Goal: Task Accomplishment & Management: Use online tool/utility

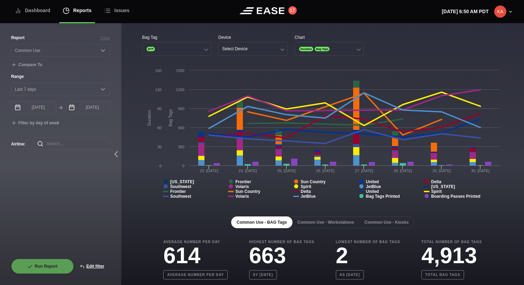
select select "Common Use"
select select "7"
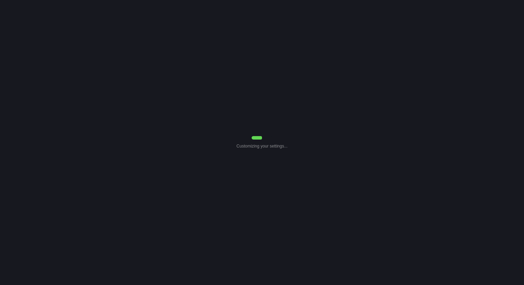
select select "Common Use"
select select "7"
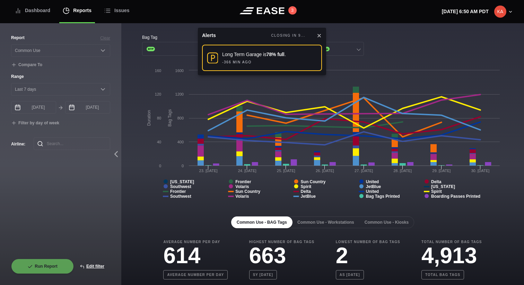
click at [320, 36] on icon at bounding box center [319, 36] width 6 height 6
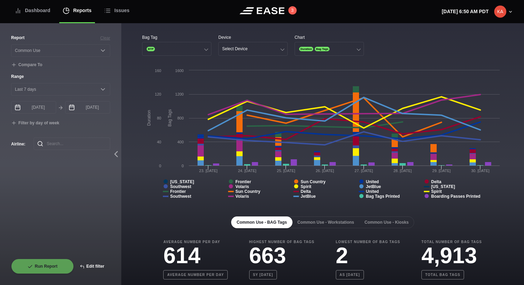
click at [97, 268] on button "Edit filter" at bounding box center [92, 266] width 36 height 15
select select "Common Use"
select select "0"
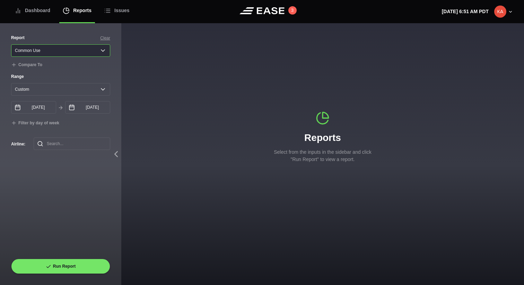
click at [82, 52] on select "Select a report... Arrivals Common Use Daily Throughput Departures Passenger Pr…" at bounding box center [60, 50] width 99 height 12
select select "Daily Throughput"
click at [11, 44] on select "Select a report... Arrivals Common Use Daily Throughput Departures Passenger Pr…" at bounding box center [60, 50] width 99 height 12
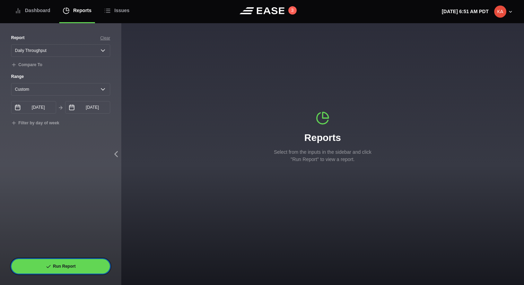
click at [55, 262] on button "Run Report" at bounding box center [60, 266] width 99 height 15
select select "Daily Throughput"
select select "7"
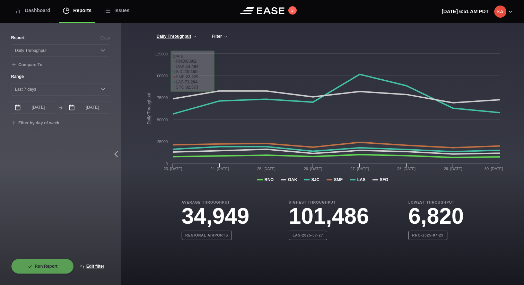
click at [219, 35] on button "Filter" at bounding box center [219, 36] width 17 height 5
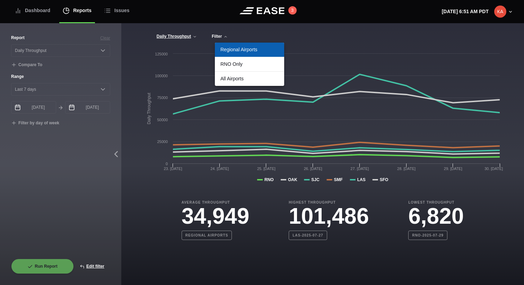
click at [219, 35] on button "Filter" at bounding box center [219, 36] width 17 height 5
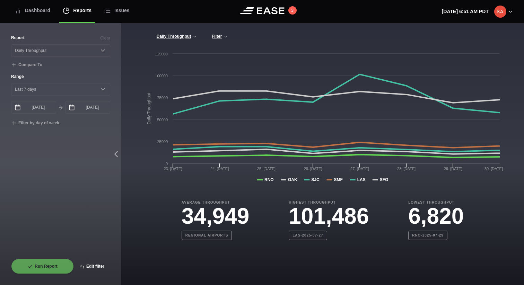
click at [99, 268] on button "Edit filter" at bounding box center [92, 266] width 36 height 15
select select "Daily Throughput"
select select "0"
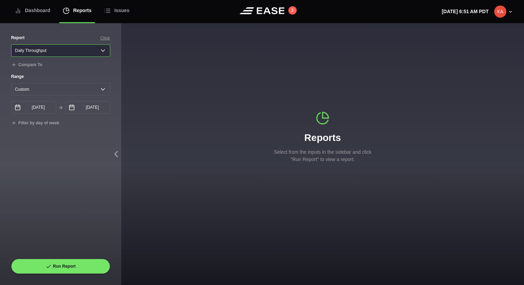
click at [78, 51] on select "Select a report... Arrivals Common Use Daily Throughput Departures Passenger Pr…" at bounding box center [60, 50] width 99 height 12
select select "Common Use"
click at [11, 44] on select "Select a report... Arrivals Common Use Daily Throughput Departures Passenger Pr…" at bounding box center [60, 50] width 99 height 12
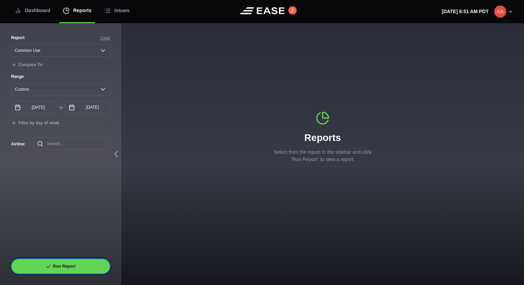
click at [57, 262] on button "Run Report" at bounding box center [60, 266] width 99 height 15
select select "Common Use"
select select "7"
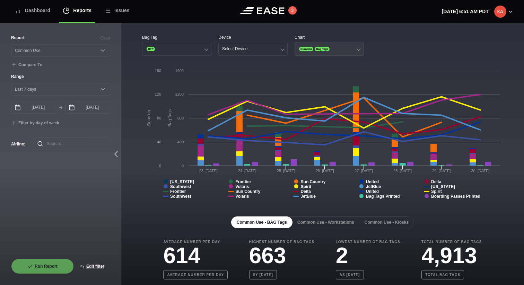
click at [359, 49] on div at bounding box center [358, 49] width 4 height 4
click at [351, 63] on div "Duration" at bounding box center [329, 62] width 69 height 13
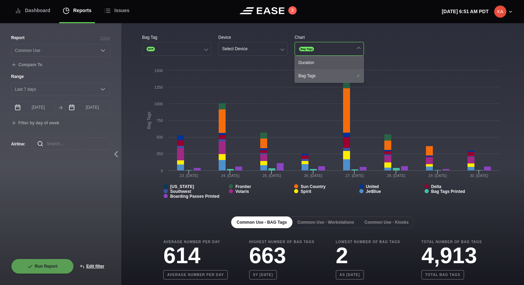
click at [345, 78] on div "Bag Tags" at bounding box center [329, 75] width 69 height 13
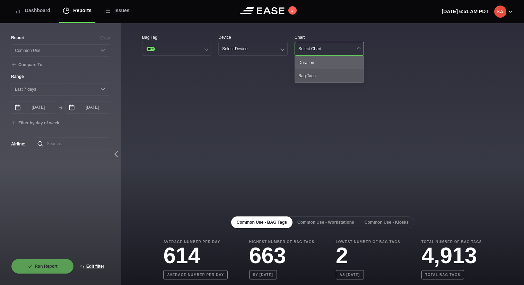
click at [347, 64] on div "Duration" at bounding box center [329, 62] width 69 height 13
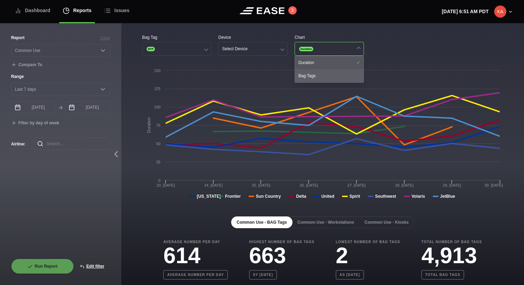
click at [342, 81] on div "Bag Tags" at bounding box center [329, 75] width 69 height 13
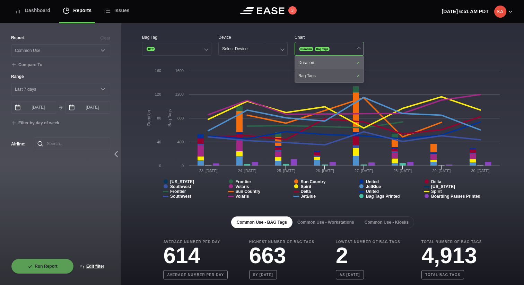
click at [345, 64] on div "Duration" at bounding box center [329, 62] width 69 height 13
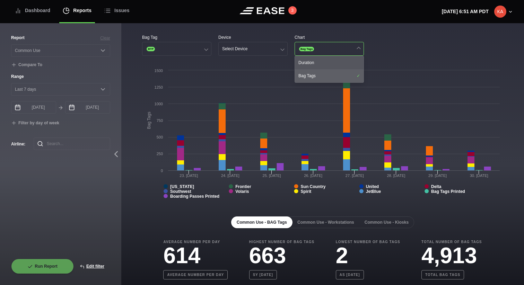
click at [336, 78] on div "Bag Tags" at bounding box center [329, 75] width 69 height 13
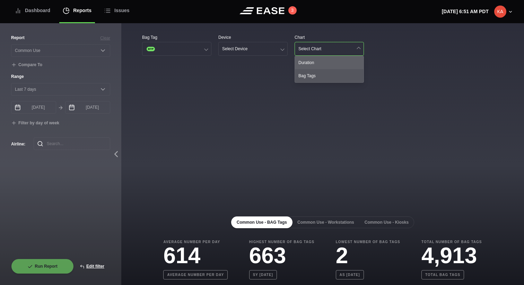
click at [344, 65] on div "Duration" at bounding box center [329, 62] width 69 height 13
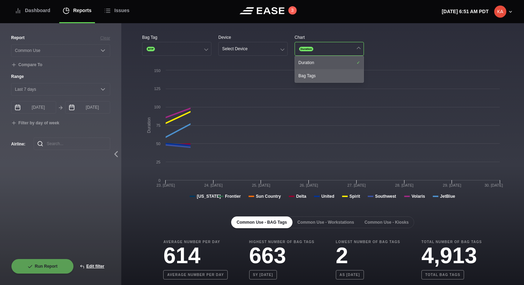
click at [340, 80] on div "Bag Tags" at bounding box center [329, 75] width 69 height 13
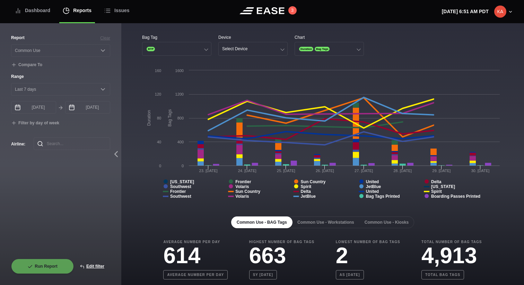
click at [401, 50] on div "Bag Tag BTP Device Select Device Chart Duration Bag Tags" at bounding box center [322, 44] width 361 height 21
